Goal: Check status: Check status

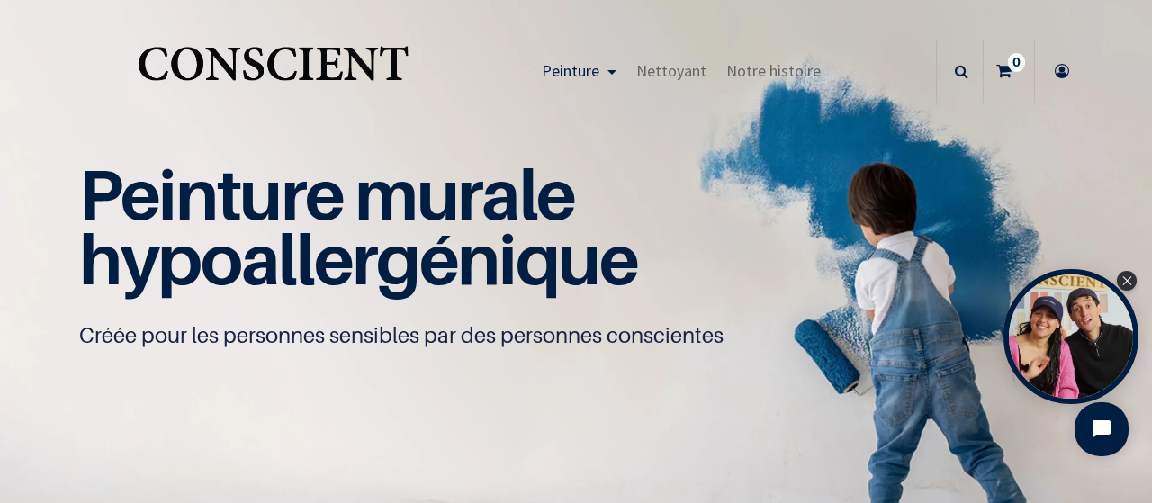
scroll to position [1, 0]
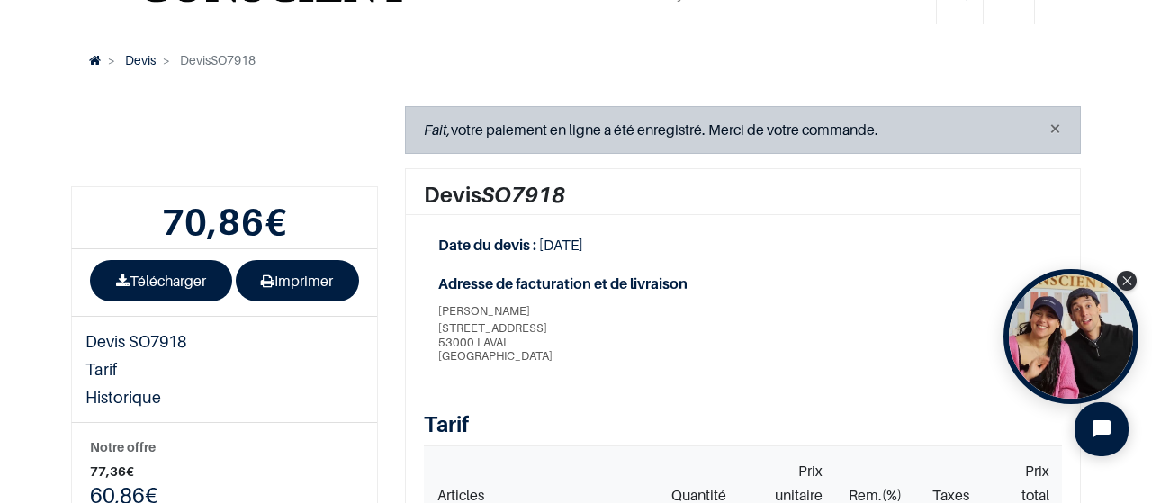
scroll to position [98, 0]
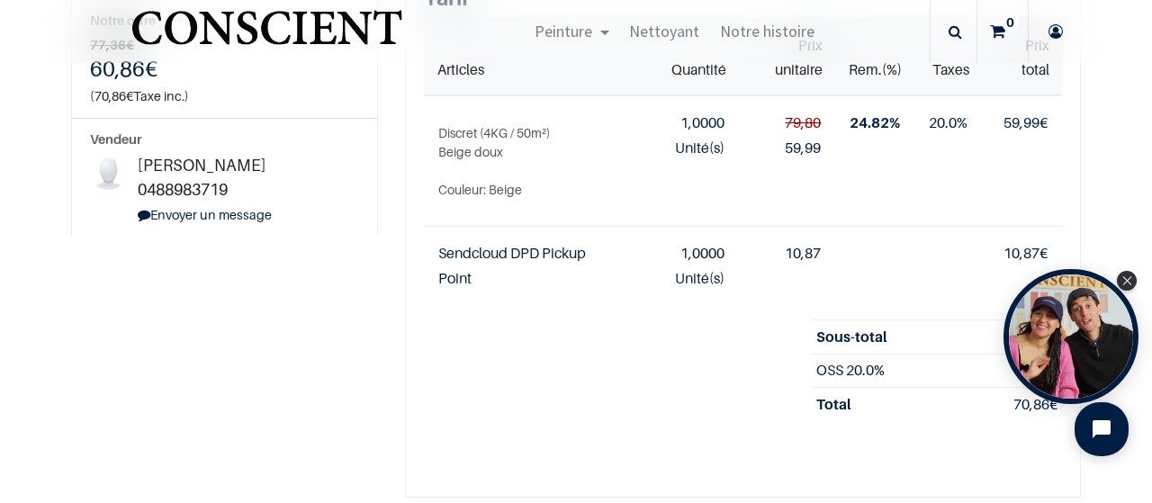
scroll to position [437, 0]
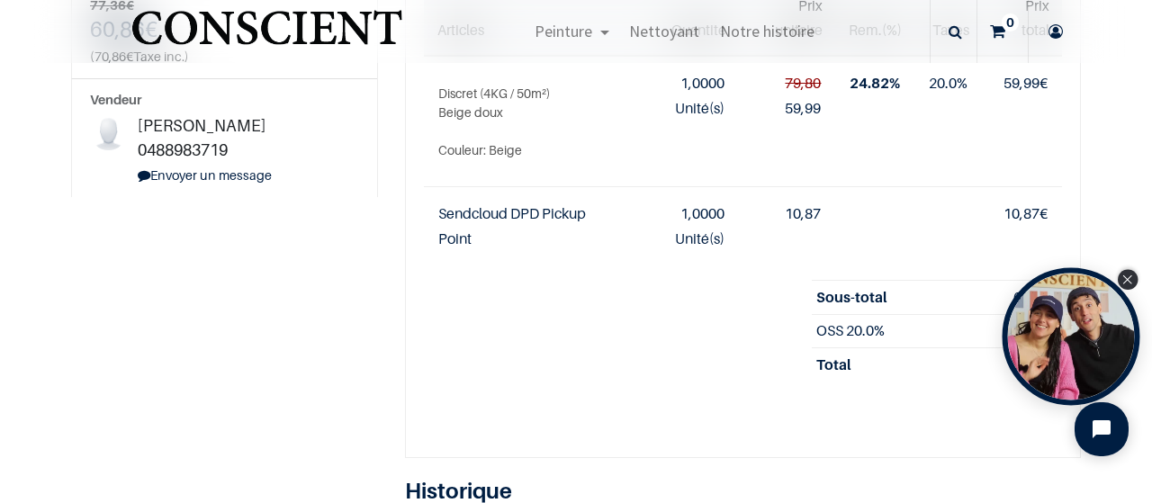
click at [1132, 282] on icon "Close Tolstoy widget" at bounding box center [1127, 279] width 10 height 9
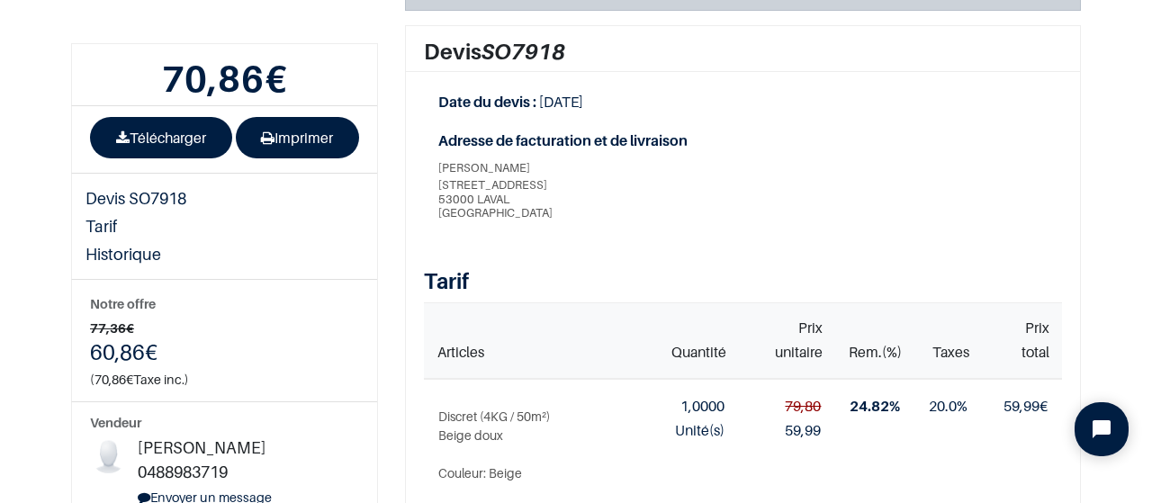
scroll to position [57, 0]
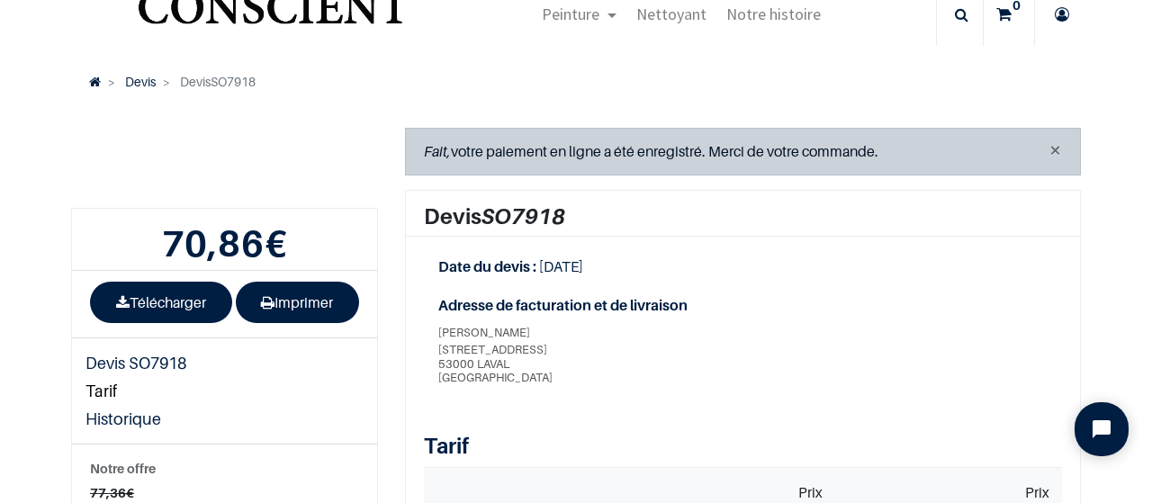
click at [109, 386] on link "Tarif" at bounding box center [162, 391] width 180 height 28
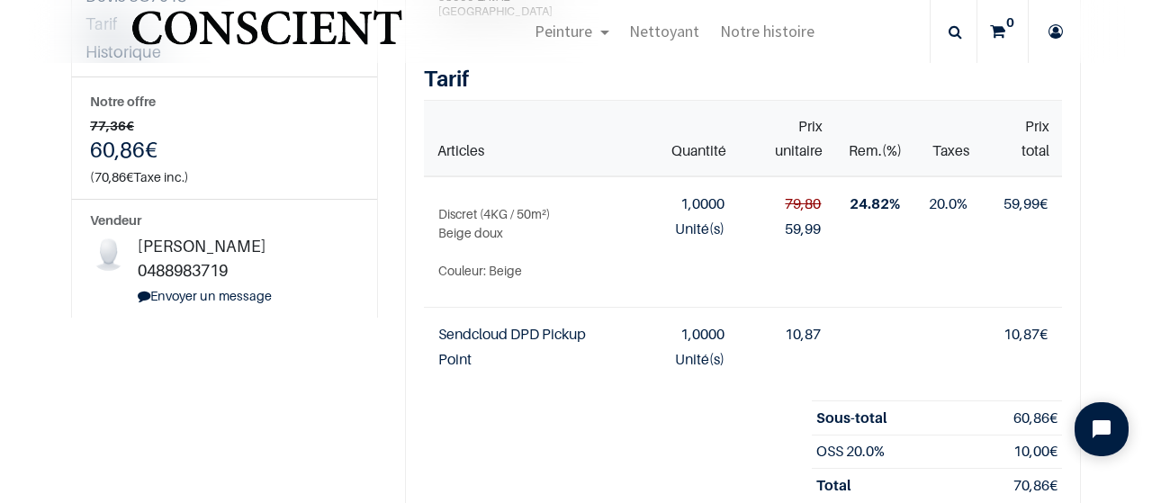
scroll to position [0, 0]
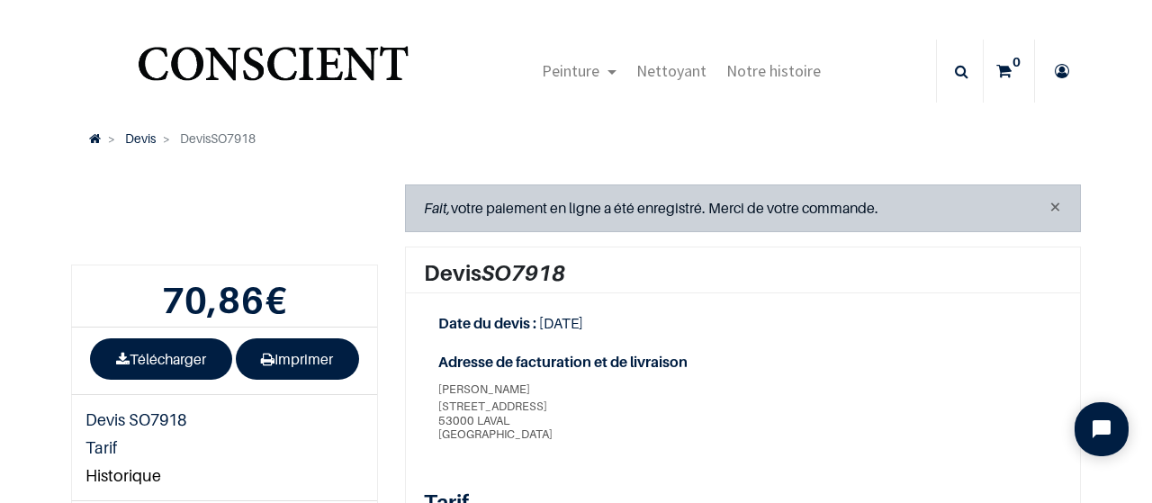
click at [144, 480] on link "Historique" at bounding box center [162, 476] width 180 height 28
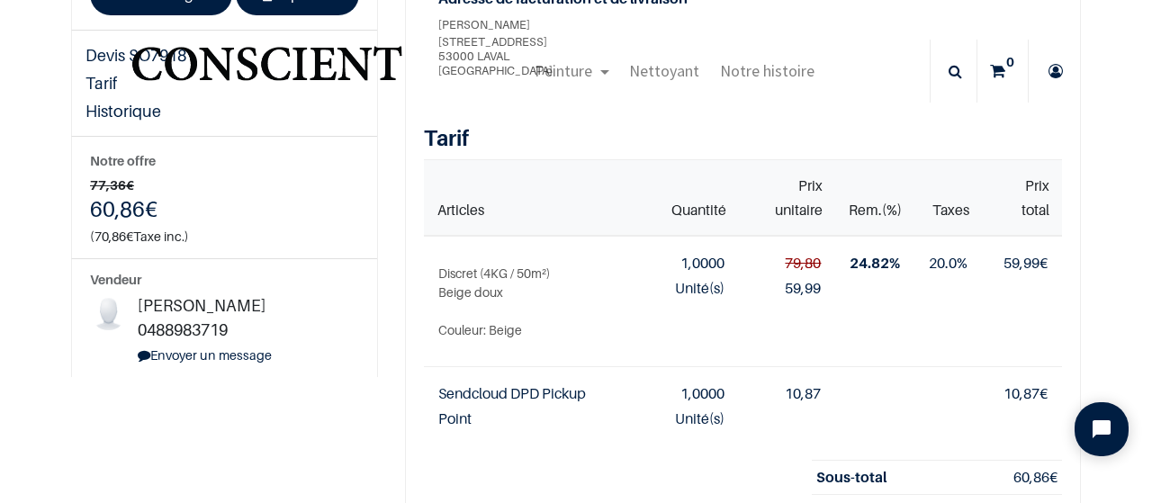
scroll to position [247, 0]
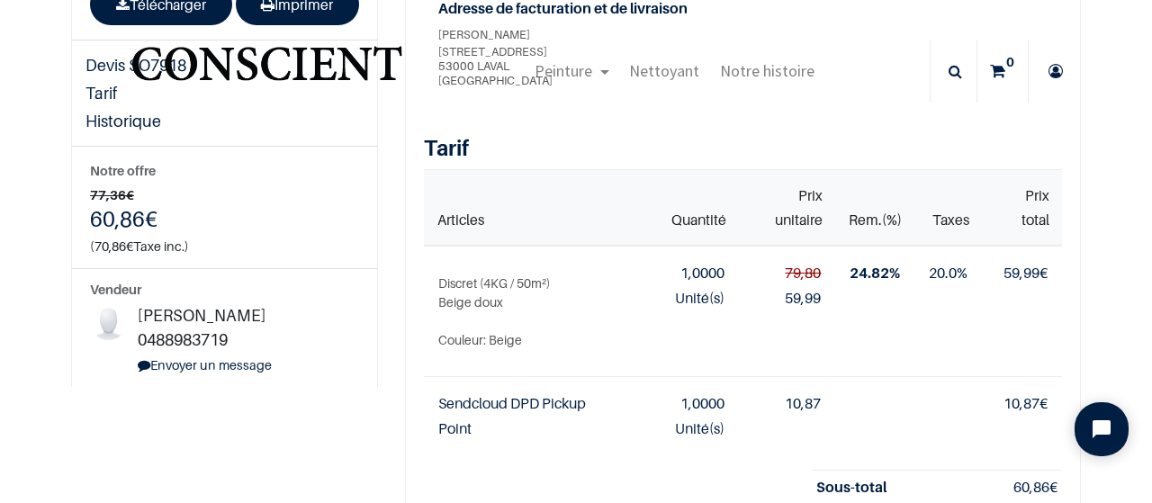
click at [556, 377] on td "Sendcloud DPD Pickup Point" at bounding box center [522, 311] width 196 height 131
click at [547, 403] on span "Sendcloud DPD Pickup Point" at bounding box center [512, 415] width 148 height 42
click at [474, 403] on span "Sendcloud DPD Pickup Point" at bounding box center [512, 415] width 148 height 42
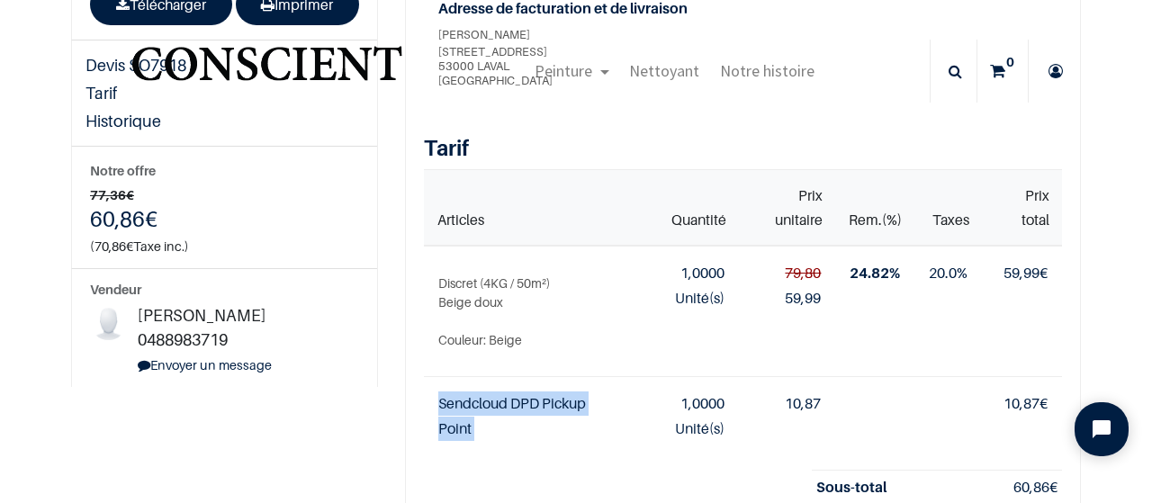
click at [474, 403] on span "Sendcloud DPD Pickup Point" at bounding box center [512, 415] width 148 height 42
click at [692, 419] on span "Unité(s)" at bounding box center [699, 428] width 49 height 18
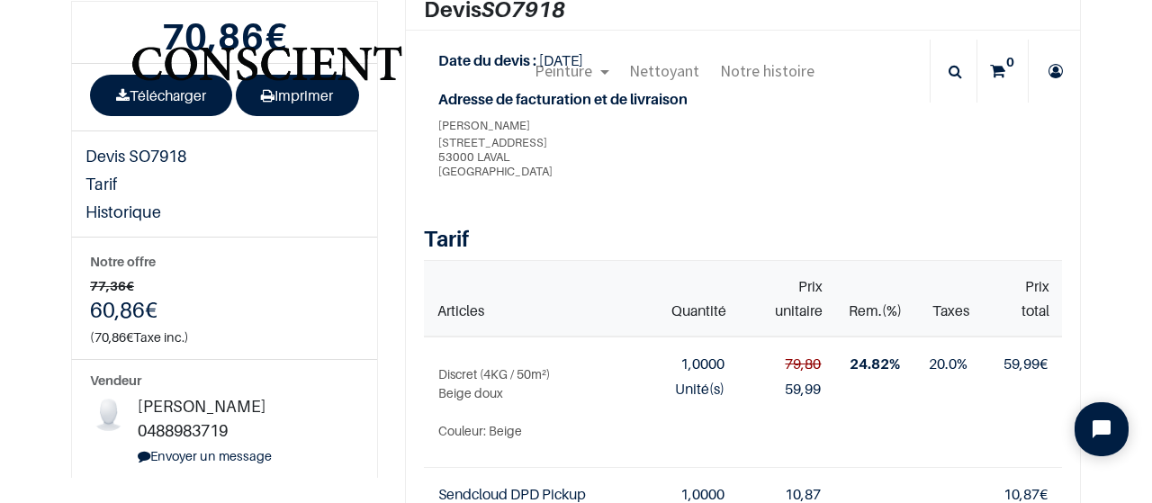
scroll to position [148, 0]
